Goal: Information Seeking & Learning: Learn about a topic

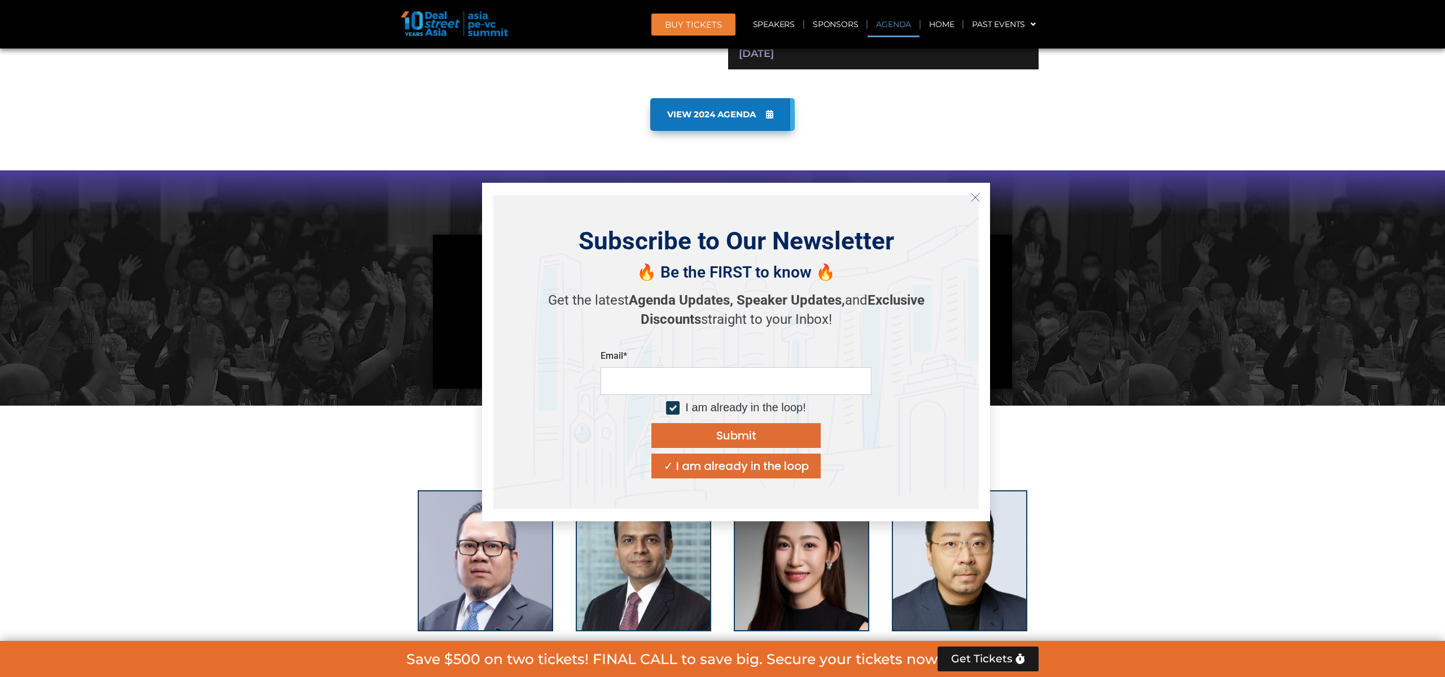
scroll to position [934, 0]
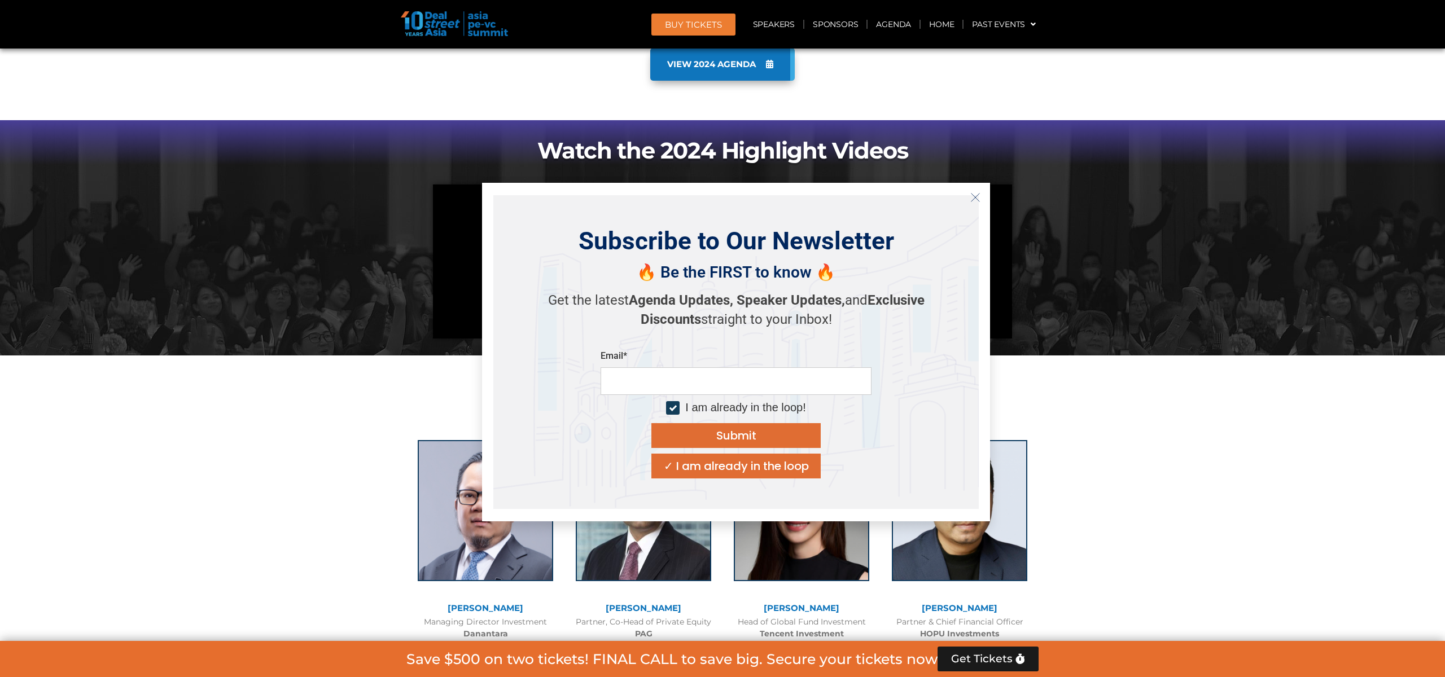
click at [977, 200] on icon "Close" at bounding box center [975, 197] width 10 height 10
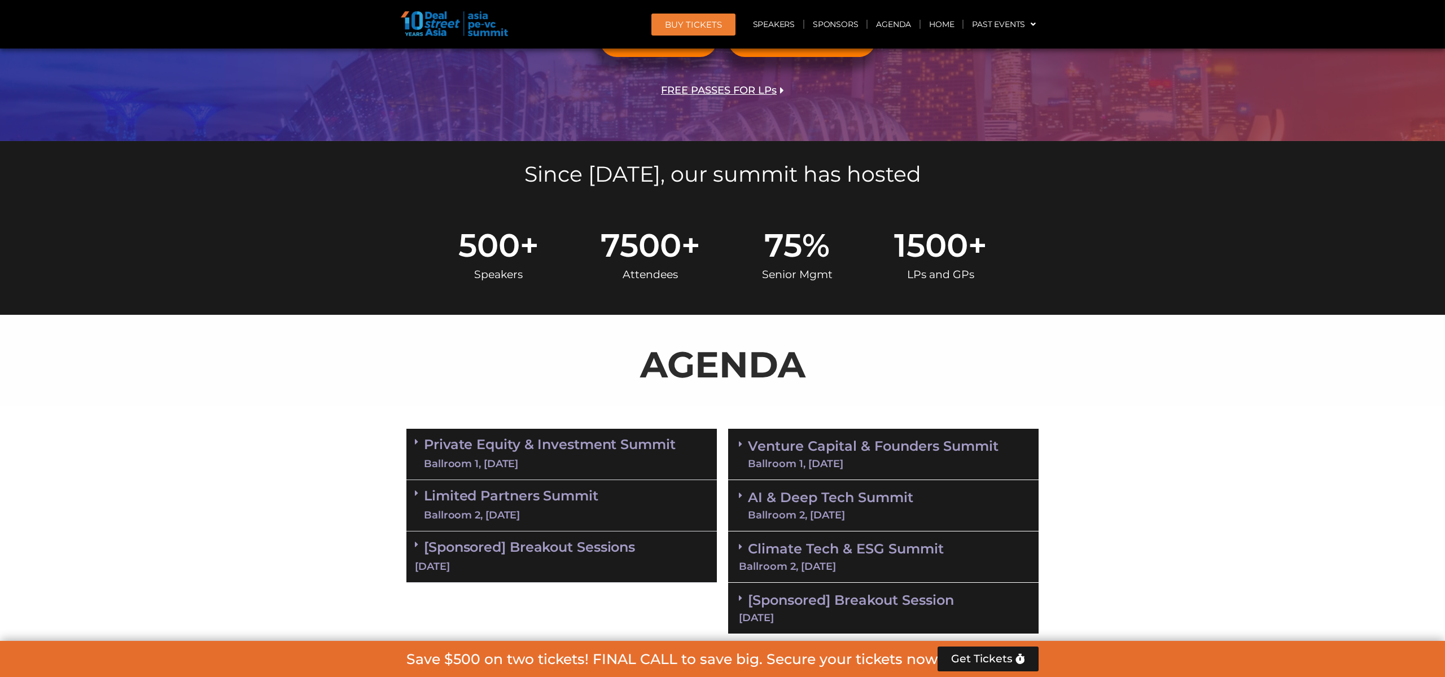
scroll to position [0, 0]
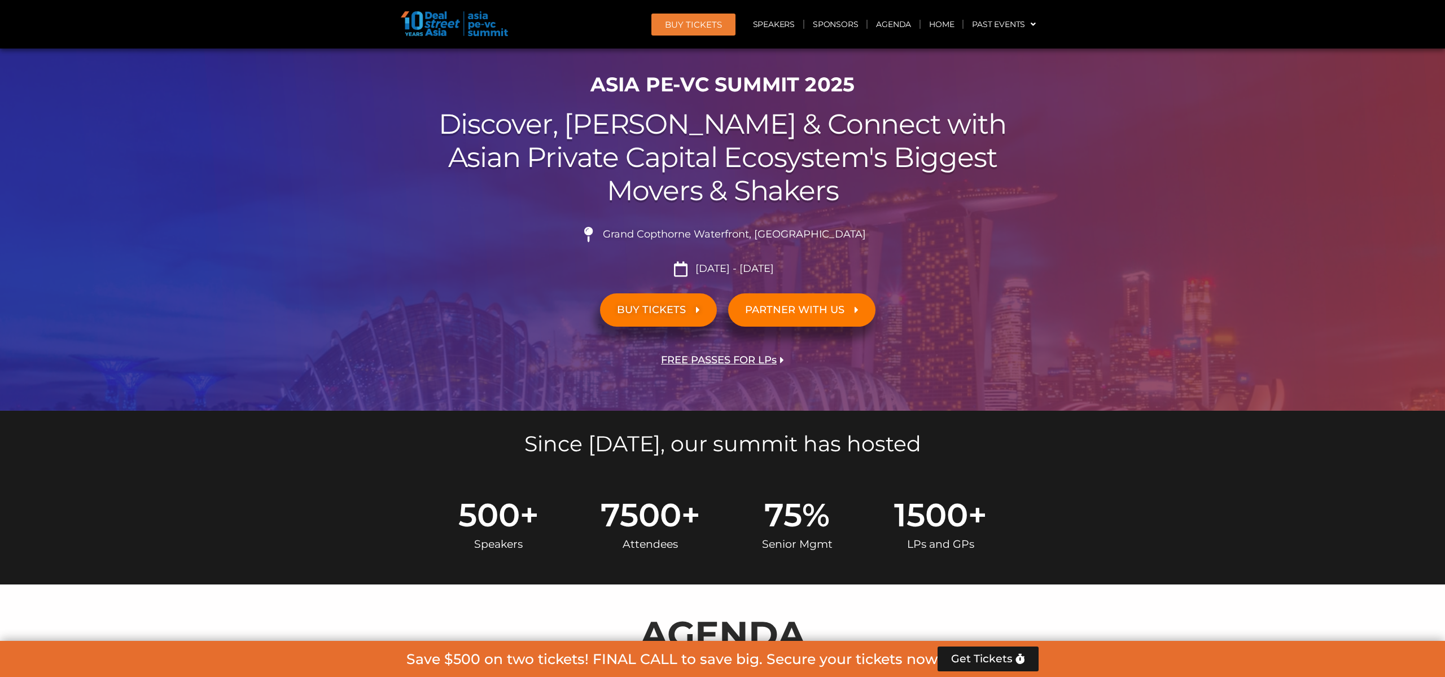
scroll to position [50, 0]
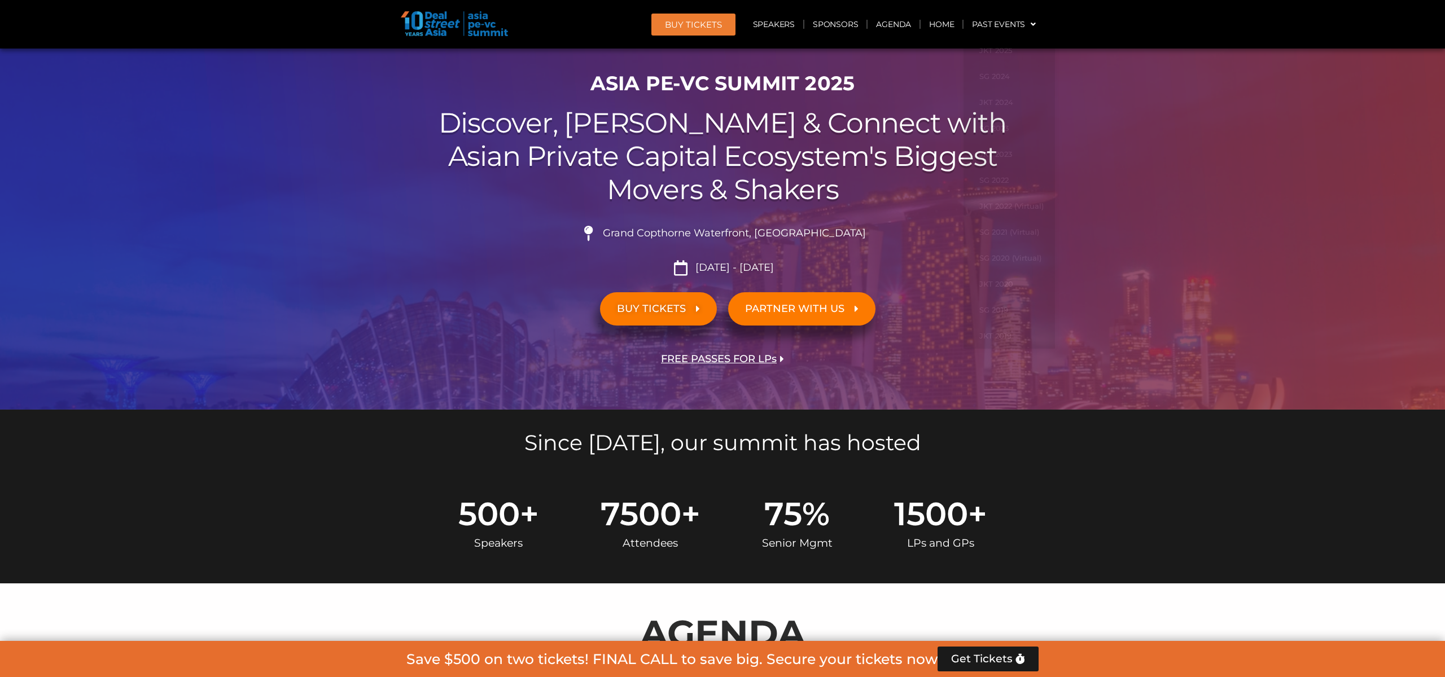
click at [715, 26] on span "BUY Tickets" at bounding box center [693, 24] width 57 height 8
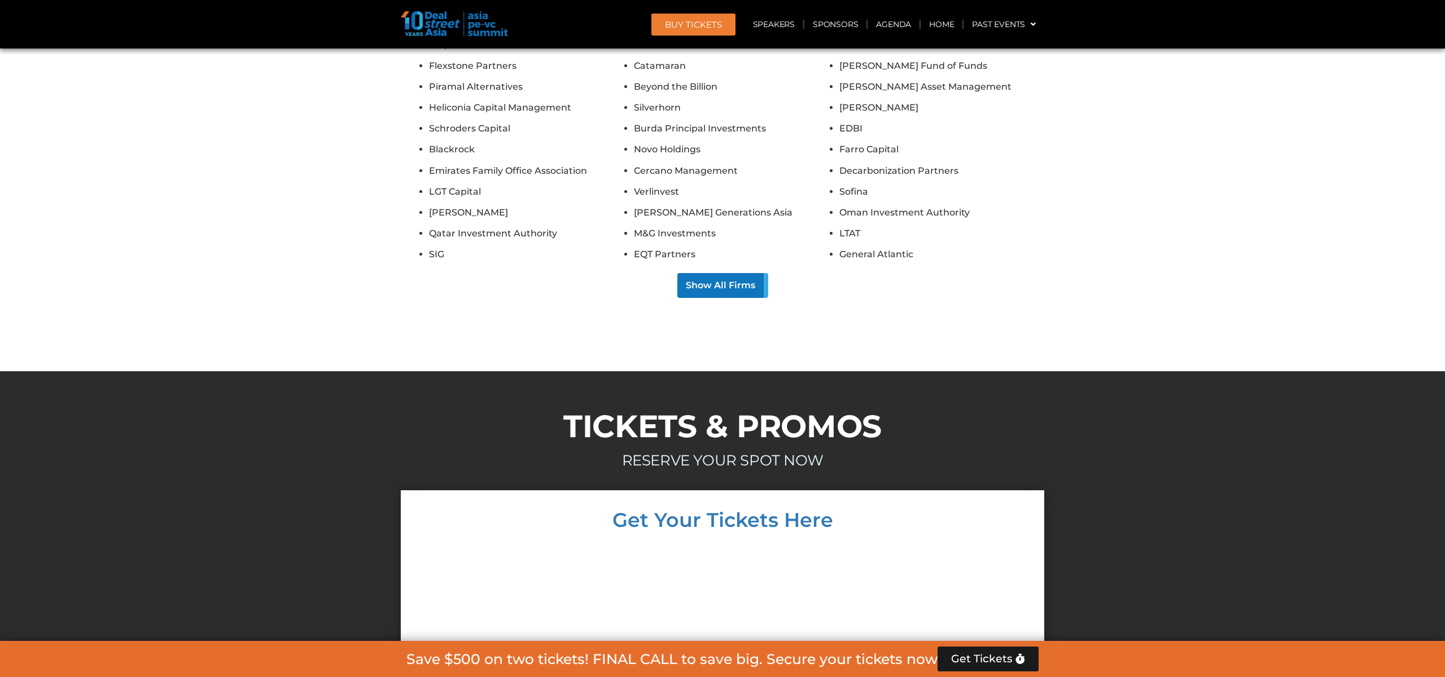
scroll to position [10188, 0]
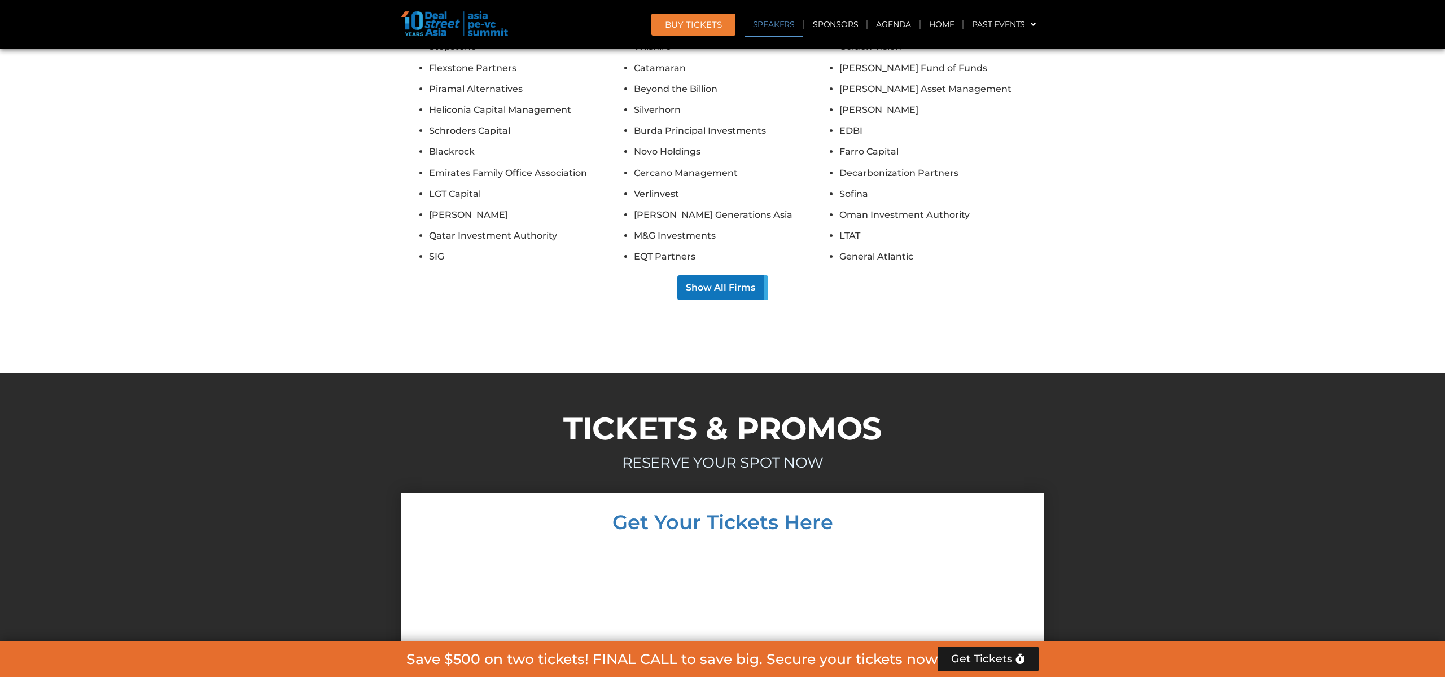
click at [785, 24] on link "Speakers" at bounding box center [774, 24] width 59 height 26
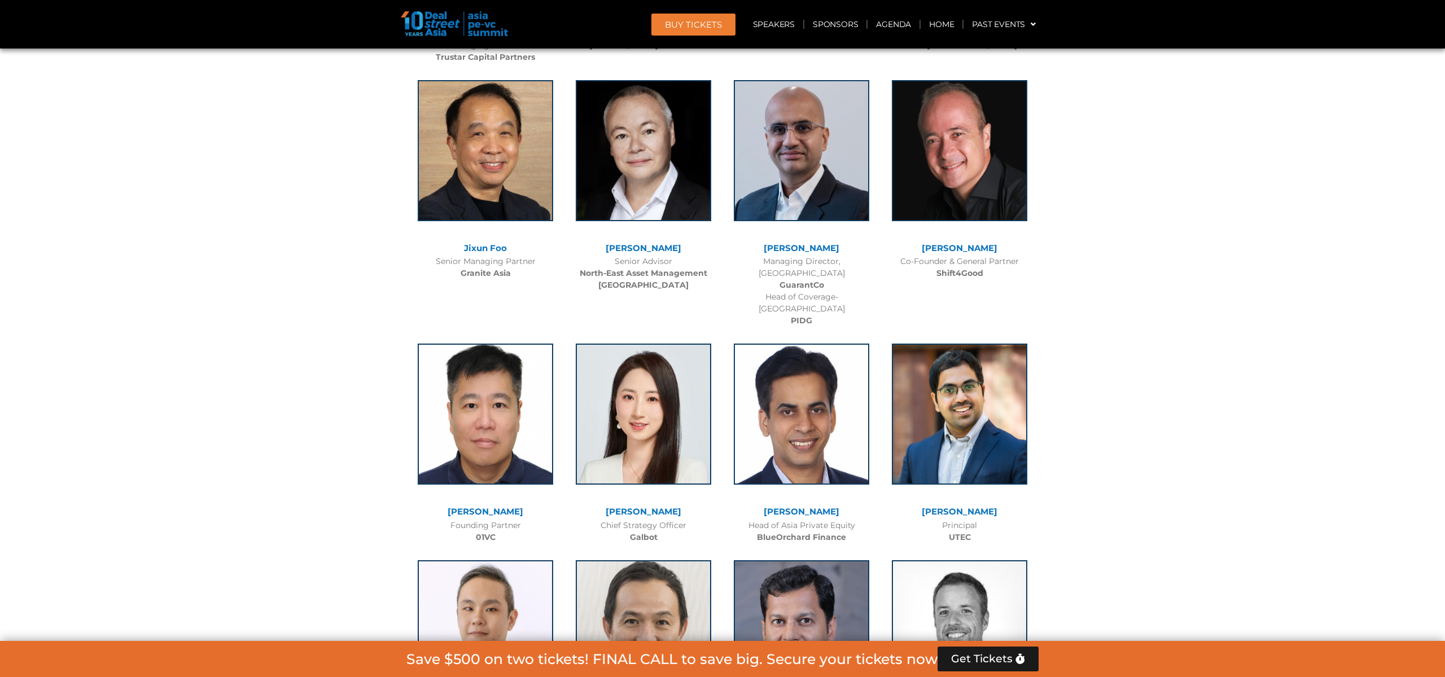
scroll to position [6406, 0]
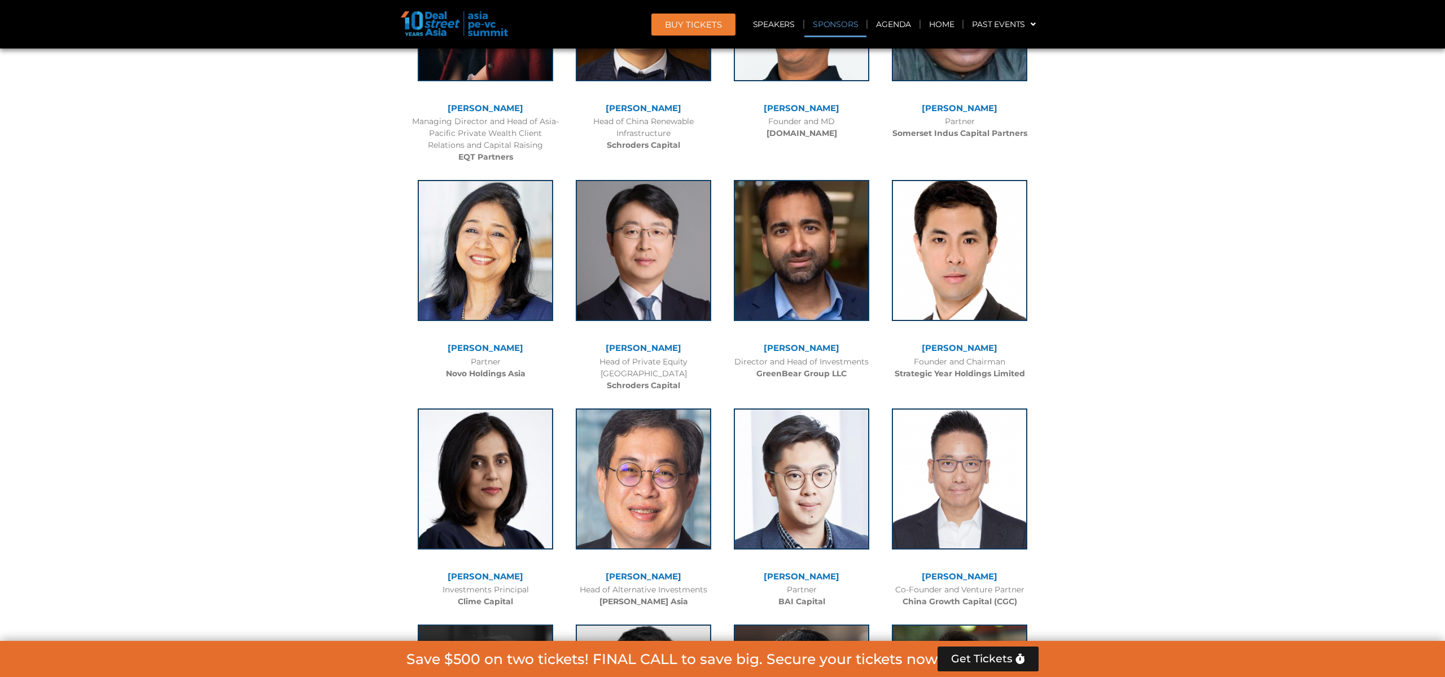
click at [831, 26] on link "Sponsors" at bounding box center [835, 24] width 62 height 26
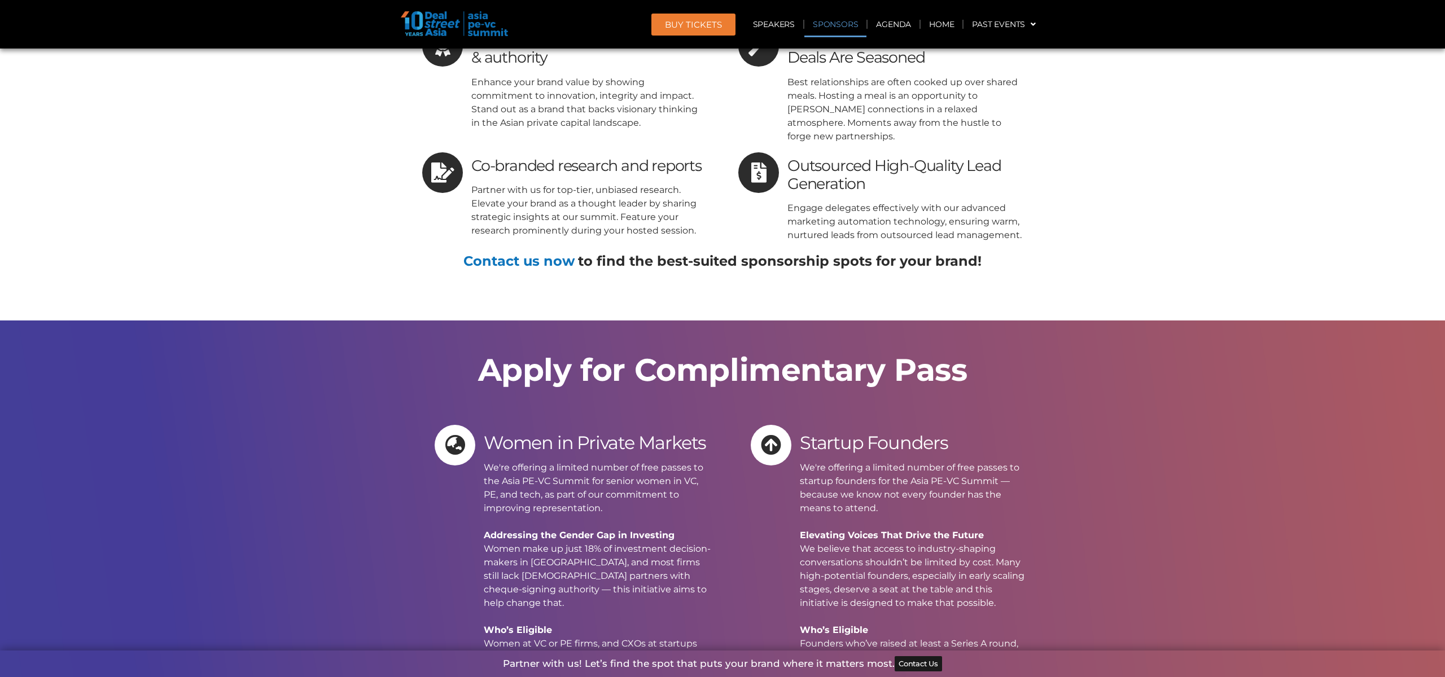
scroll to position [12038, 0]
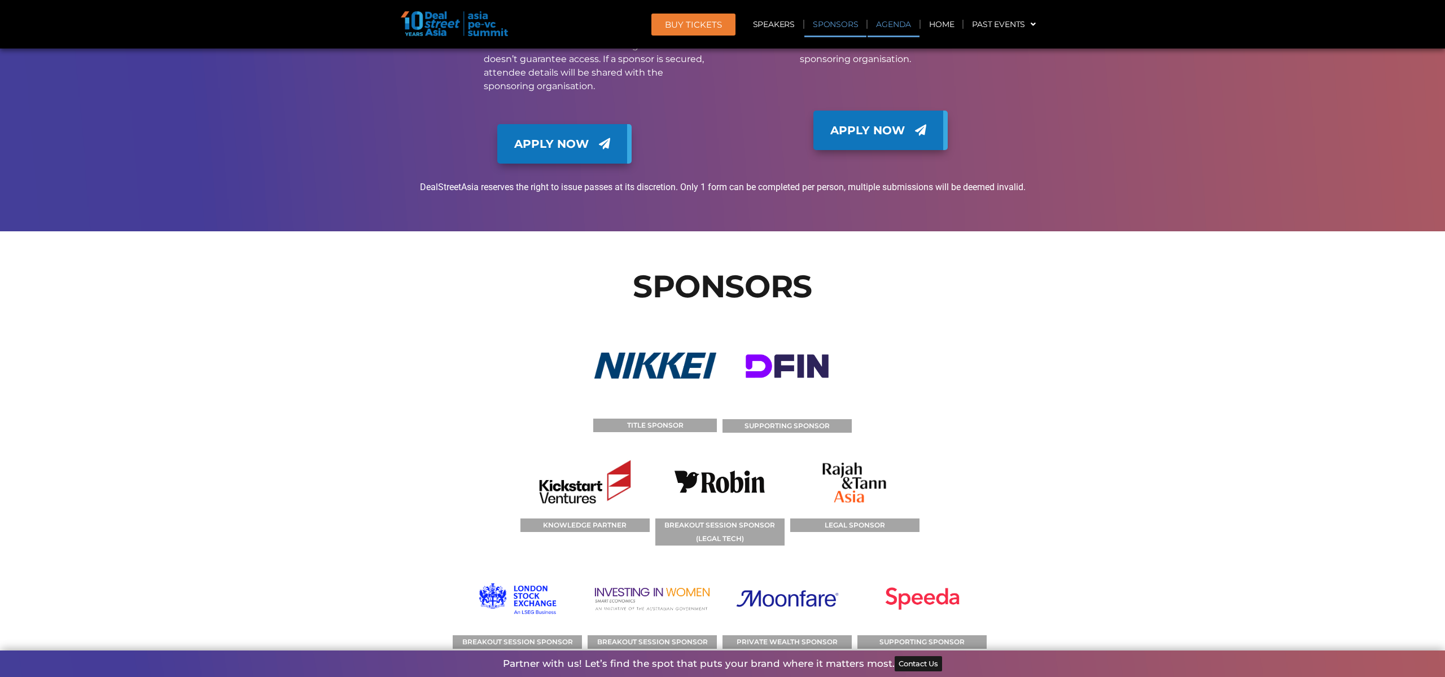
click at [901, 23] on link "Agenda" at bounding box center [894, 24] width 52 height 26
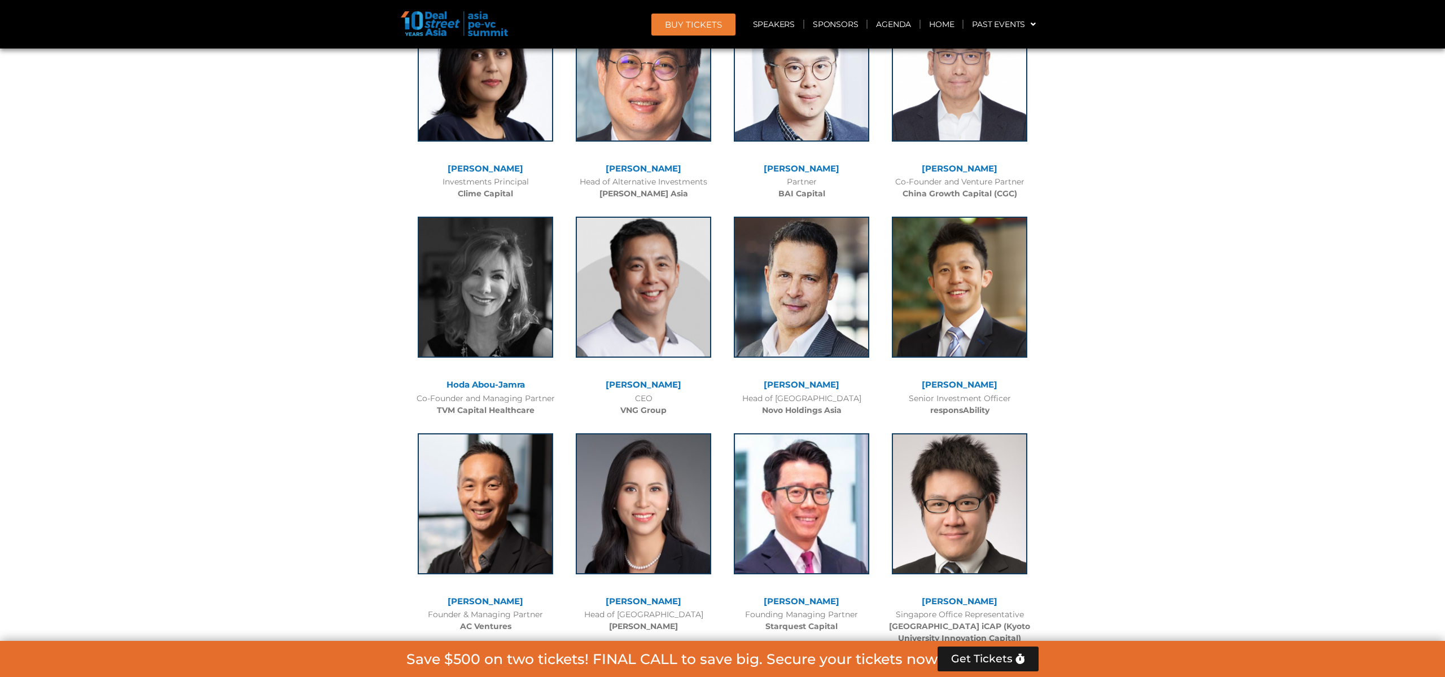
scroll to position [590, 0]
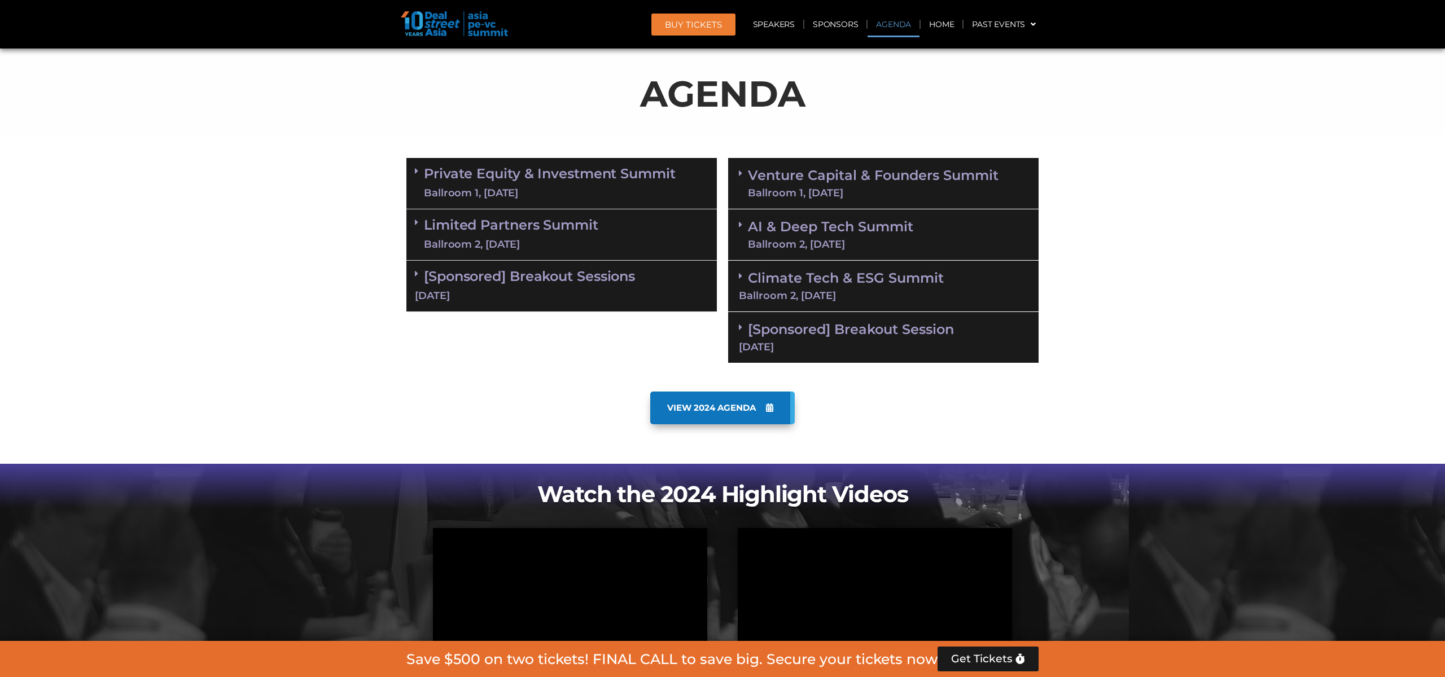
click at [604, 241] on div "Limited Partners Summit Ballroom 2, 10 Sept" at bounding box center [561, 234] width 310 height 51
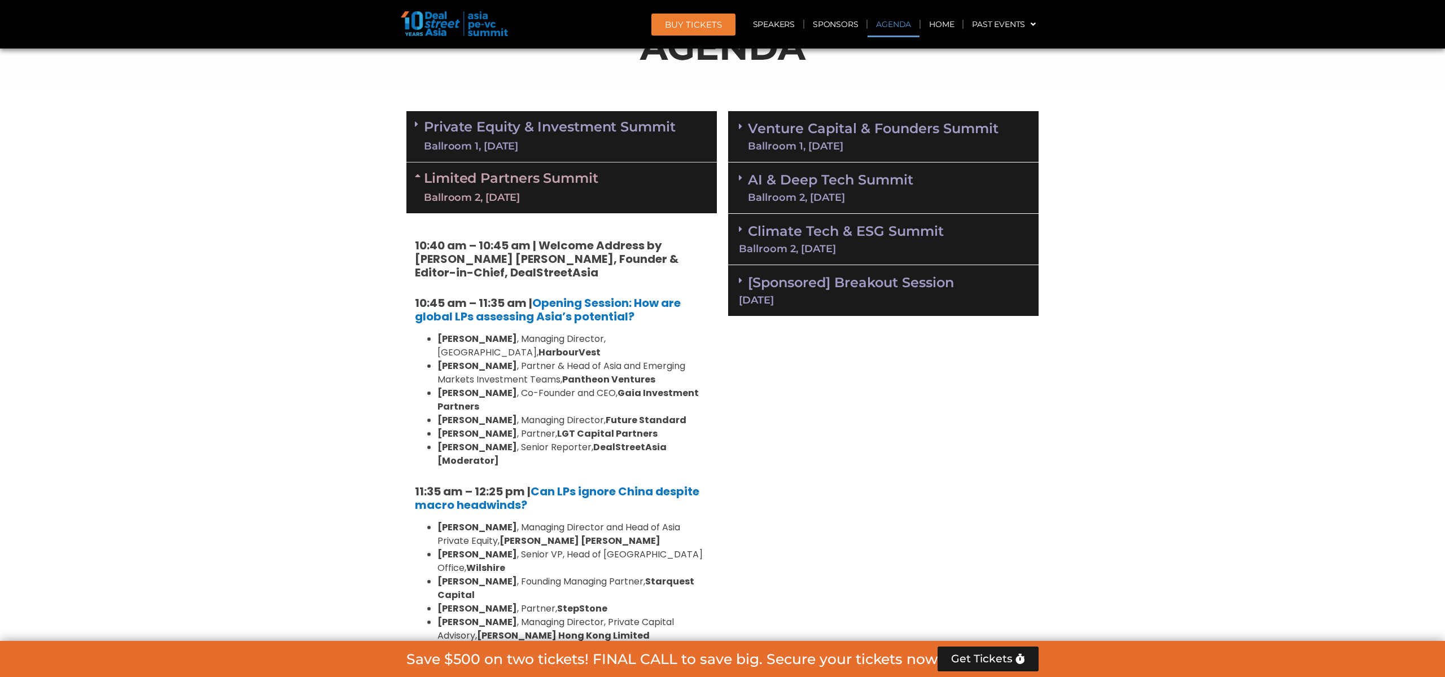
scroll to position [636, 0]
click at [447, 194] on div "Ballroom 2, [DATE]" at bounding box center [511, 198] width 174 height 14
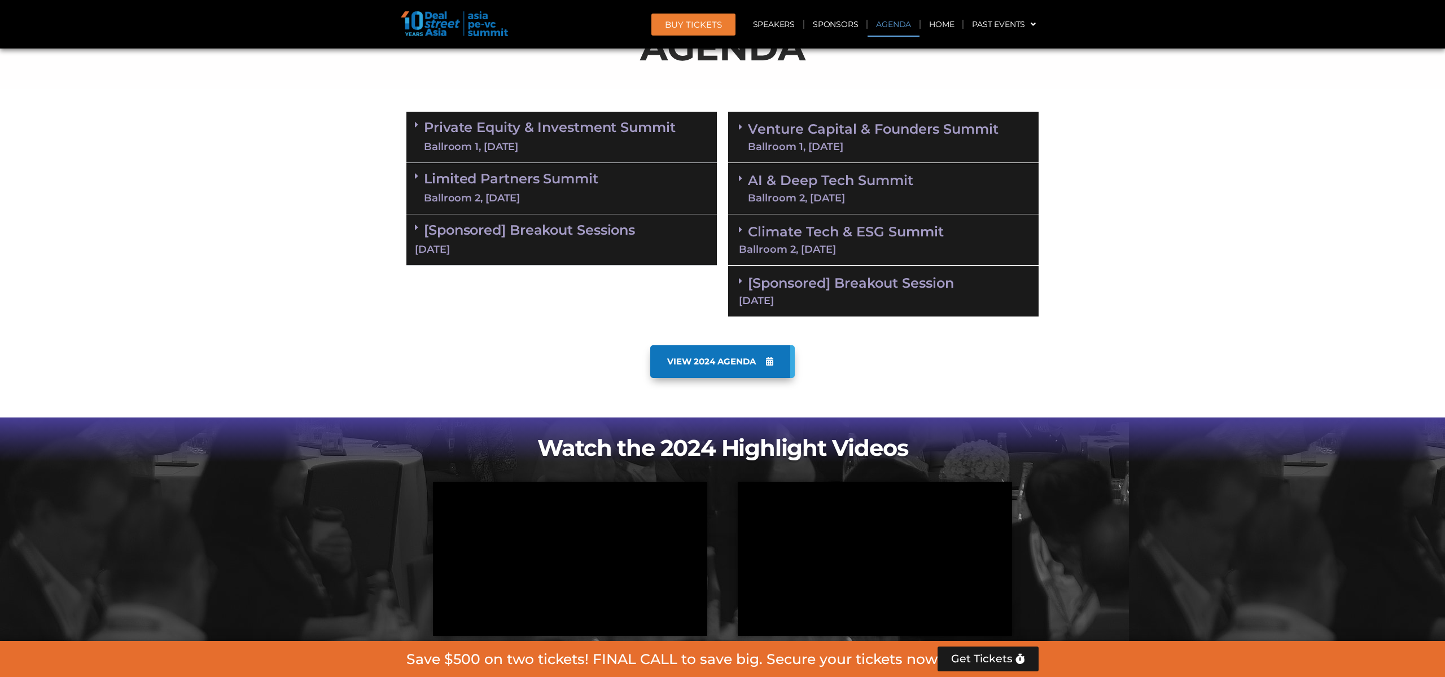
click at [664, 238] on div "[Sponsored] Breakout Sessions 10 Sept" at bounding box center [561, 240] width 310 height 51
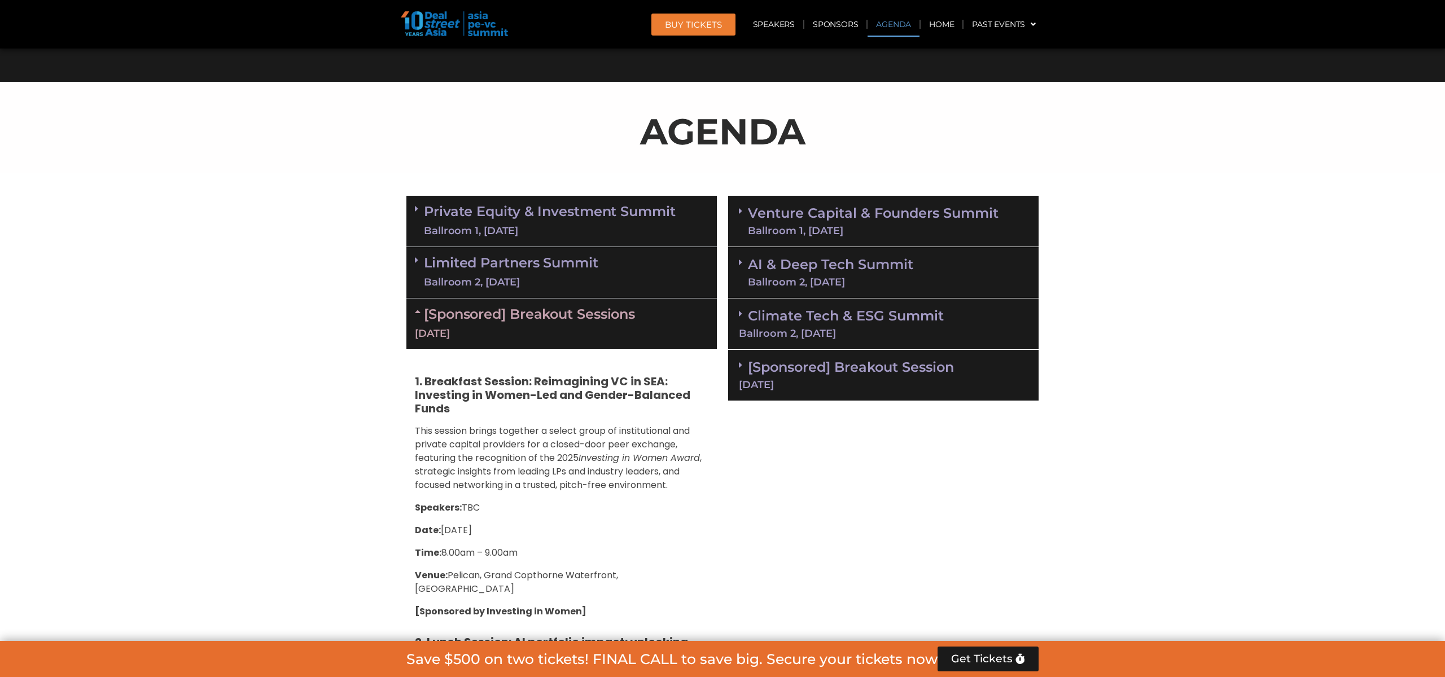
scroll to position [408, 0]
